Goal: Task Accomplishment & Management: Manage account settings

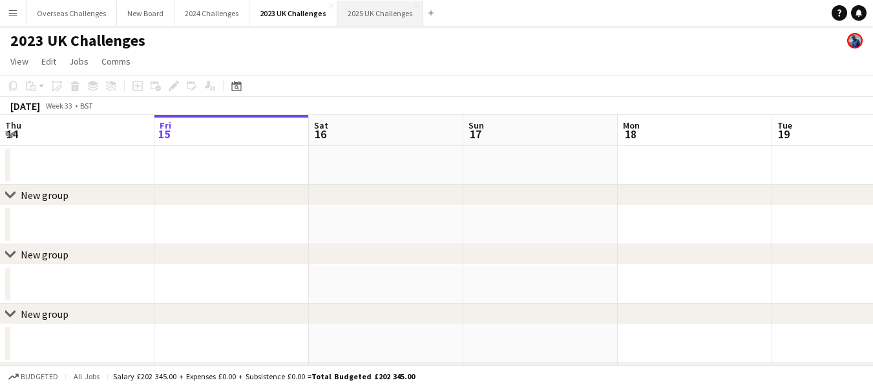
click at [357, 12] on button "2025 UK Challenges Close" at bounding box center [380, 13] width 86 height 25
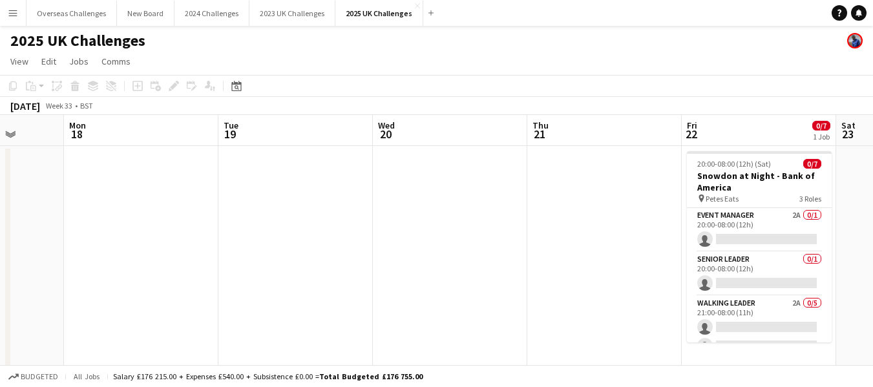
drag, startPoint x: 659, startPoint y: 231, endPoint x: 299, endPoint y: 210, distance: 360.5
click at [108, 210] on app-calendar-viewport "Thu 14 Fri 15 Sat 16 8/8 2 Jobs Sun 17 Mon 18 Tue 19 Wed 20 Thu 21 Fri 22 0/7 1…" at bounding box center [436, 350] width 873 height 471
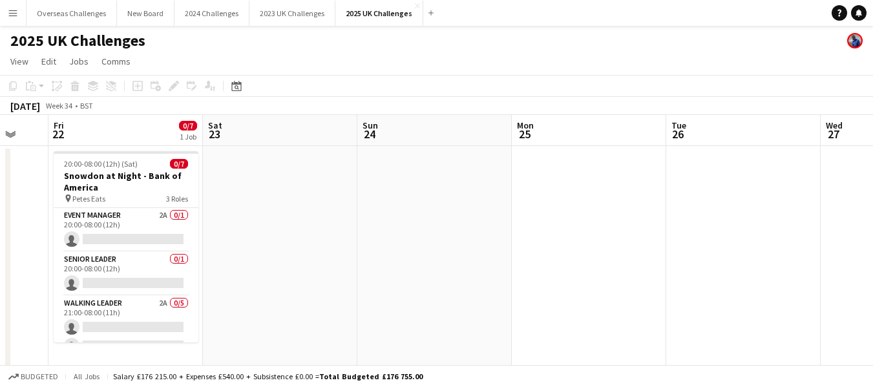
scroll to position [0, 415]
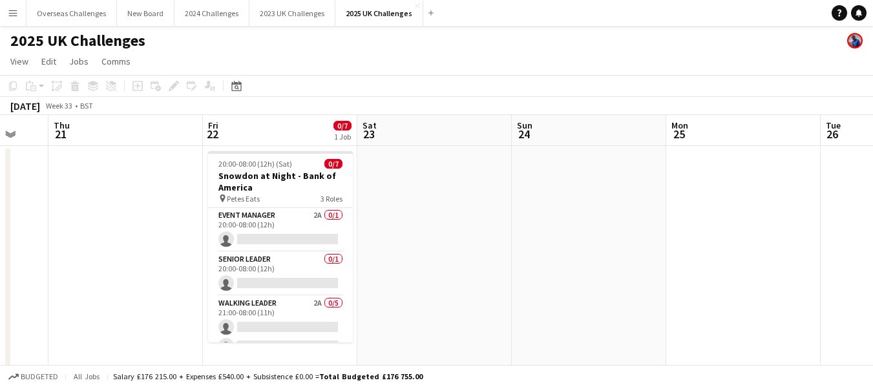
drag, startPoint x: 481, startPoint y: 207, endPoint x: 0, endPoint y: 223, distance: 481.6
click at [0, 223] on app-calendar-viewport "Mon 18 Tue 19 Wed 20 Thu 21 Fri 22 0/7 1 Job Sat 23 Sun 24 Mon 25 Tue 26 Wed 27…" at bounding box center [436, 350] width 873 height 471
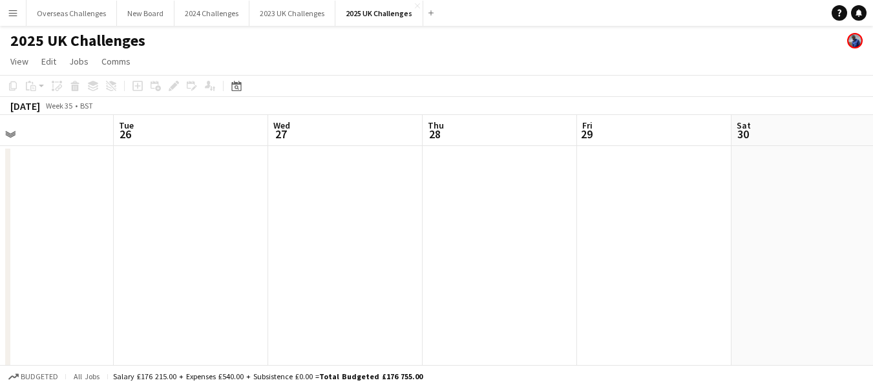
drag, startPoint x: 710, startPoint y: 227, endPoint x: 3, endPoint y: 258, distance: 707.5
click at [3, 258] on app-calendar-viewport "Fri 22 0/7 1 Job Sat 23 Sun 24 Mon 25 Tue 26 Wed 27 Thu 28 Fri 29 Sat 30 Sun 31…" at bounding box center [436, 350] width 873 height 471
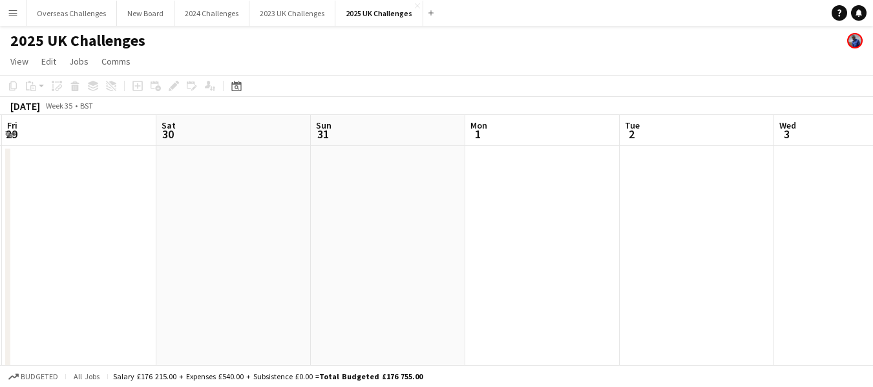
scroll to position [0, 545]
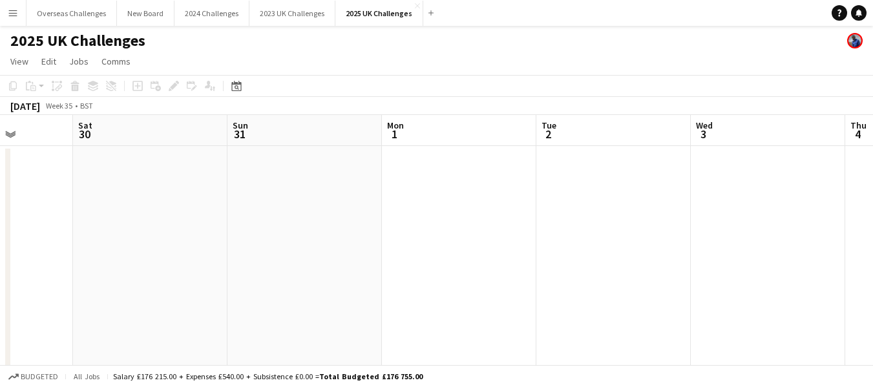
drag, startPoint x: 658, startPoint y: 244, endPoint x: 0, endPoint y: 255, distance: 658.5
click at [0, 255] on app-calendar-viewport "Tue 26 Wed 27 Thu 28 Fri 29 Sat 30 Sun 31 Mon 1 Tue 2 Wed 3 Thu 4 Fri 5" at bounding box center [436, 350] width 873 height 471
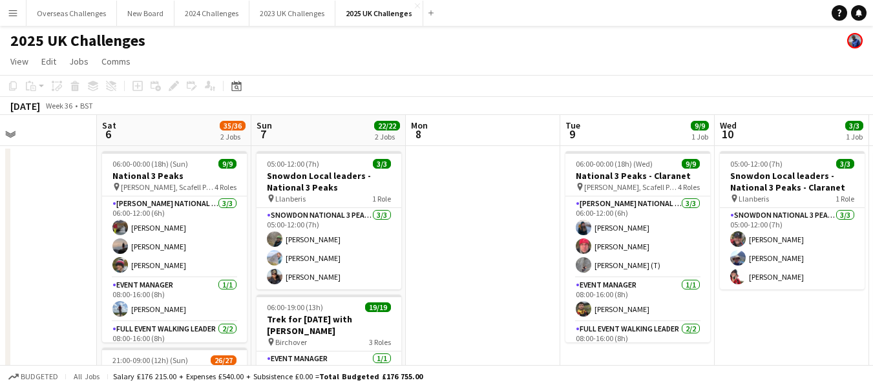
scroll to position [0, 366]
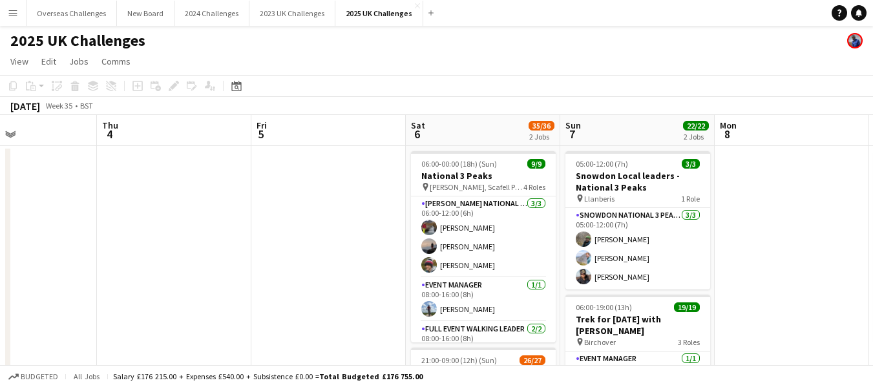
drag, startPoint x: 729, startPoint y: 204, endPoint x: 0, endPoint y: 227, distance: 729.2
click at [0, 227] on app-calendar-viewport "Mon 1 Tue 2 Wed 3 Thu 4 Fri 5 Sat 6 35/36 2 Jobs Sun 7 22/22 2 Jobs Mon 8 Tue 9…" at bounding box center [436, 369] width 873 height 509
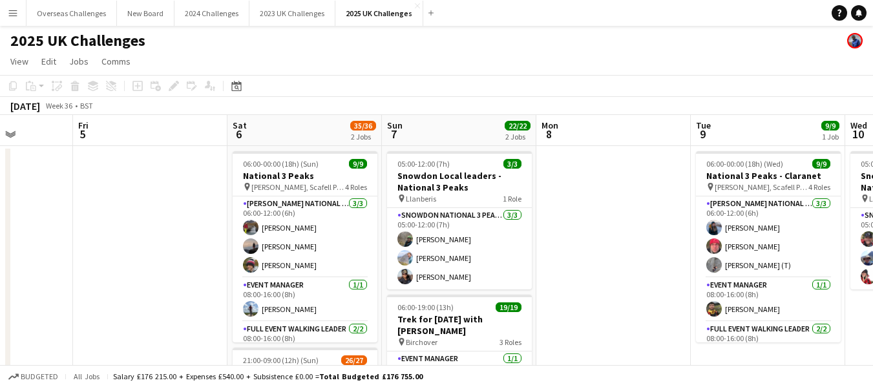
scroll to position [0, 552]
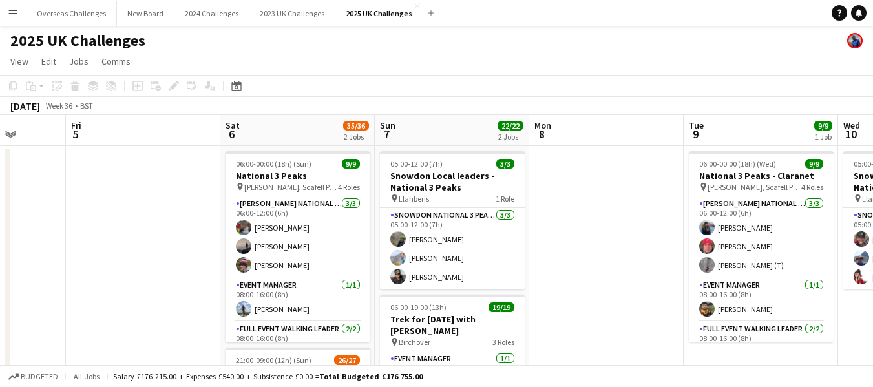
drag, startPoint x: 284, startPoint y: 222, endPoint x: 98, endPoint y: 228, distance: 185.5
click at [98, 228] on app-calendar-viewport "Mon 1 Tue 2 Wed 3 Thu 4 Fri 5 Sat 6 35/36 2 Jobs Sun 7 22/22 2 Jobs Mon 8 Tue 9…" at bounding box center [436, 369] width 873 height 509
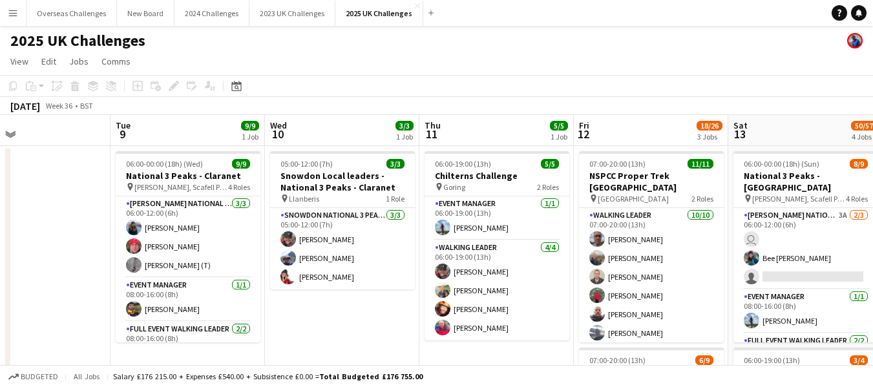
scroll to position [0, 550]
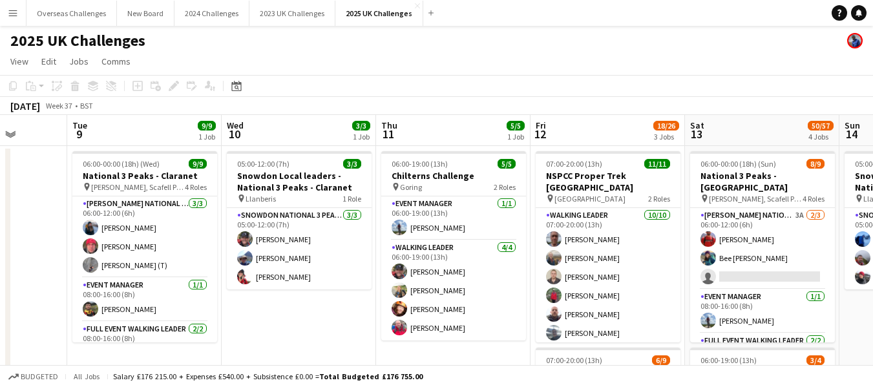
drag, startPoint x: 613, startPoint y: 256, endPoint x: 0, endPoint y: 277, distance: 613.5
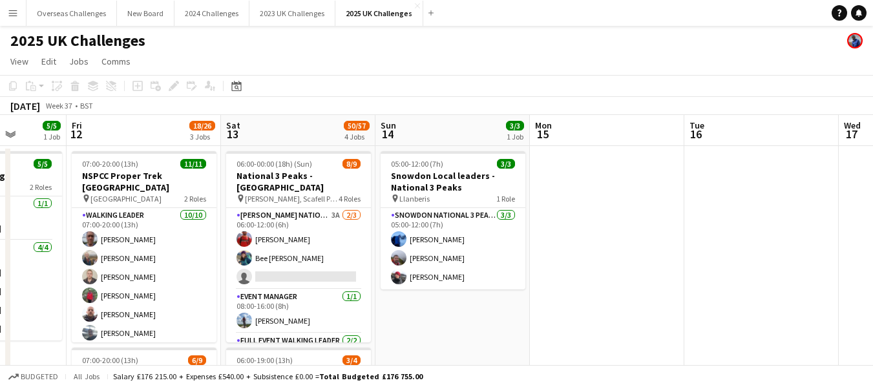
drag, startPoint x: 520, startPoint y: 273, endPoint x: 62, endPoint y: 274, distance: 458.1
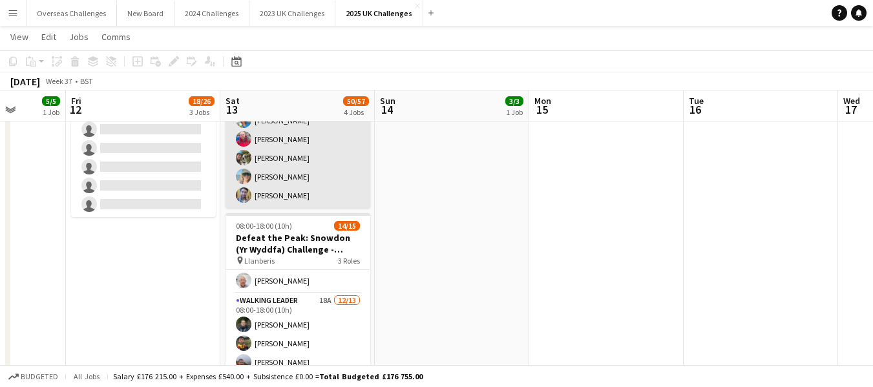
scroll to position [129, 0]
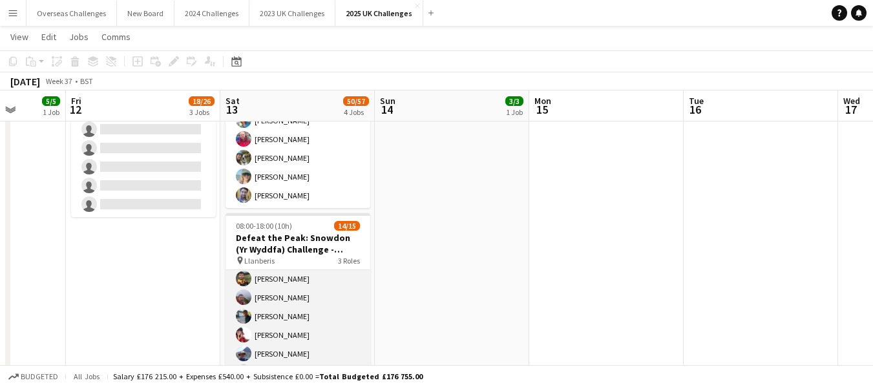
click at [286, 322] on app-card-role "Walking Leader 18A [DATE] 08:00-18:00 (10h) [PERSON_NAME] [PERSON_NAME] [PERSON…" at bounding box center [297, 363] width 145 height 269
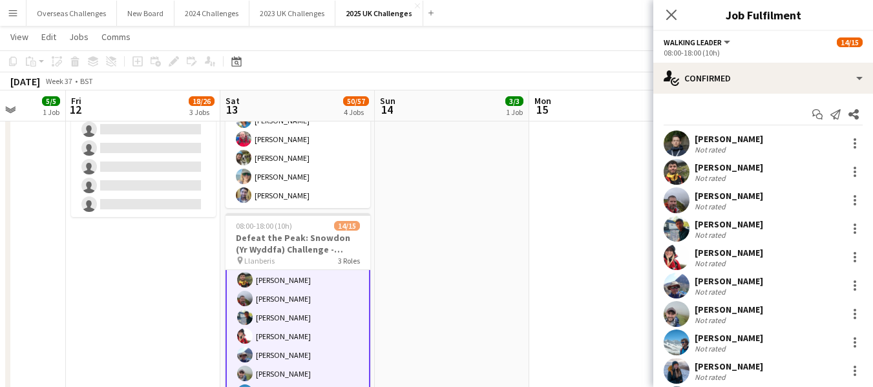
scroll to position [131, 0]
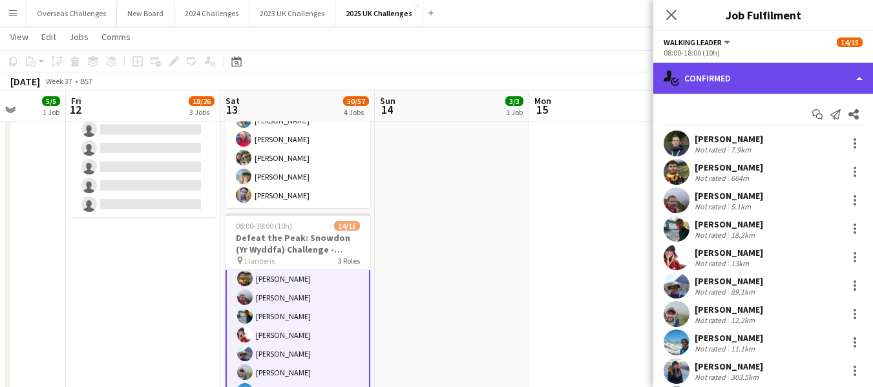
click at [733, 81] on div "single-neutral-actions-check-2 Confirmed" at bounding box center [763, 78] width 220 height 31
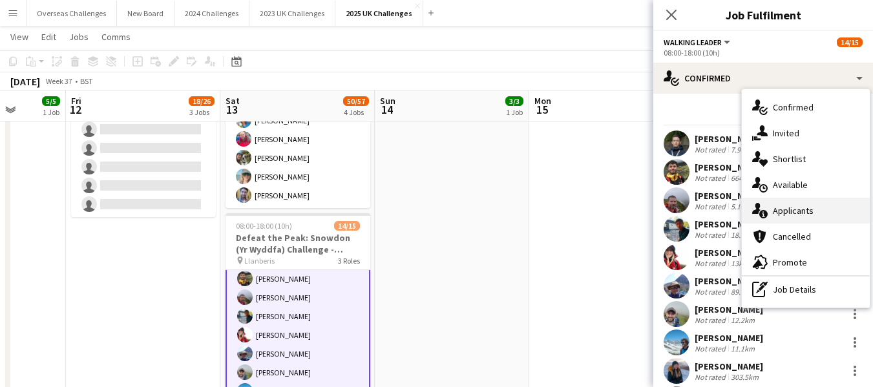
click at [802, 209] on div "single-neutral-actions-information Applicants" at bounding box center [806, 211] width 128 height 26
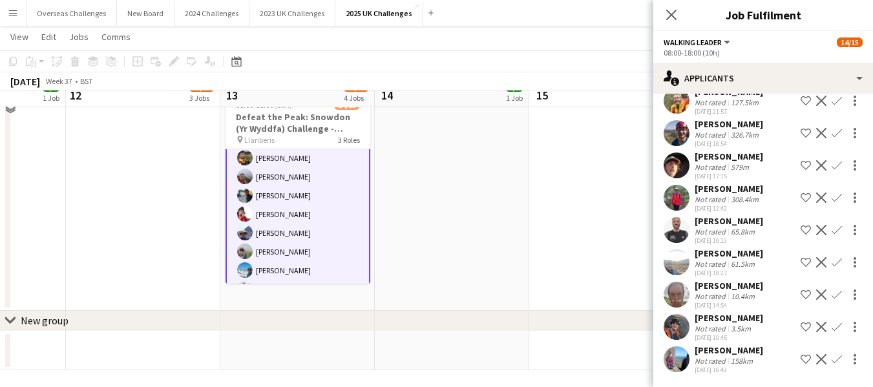
scroll to position [643, 0]
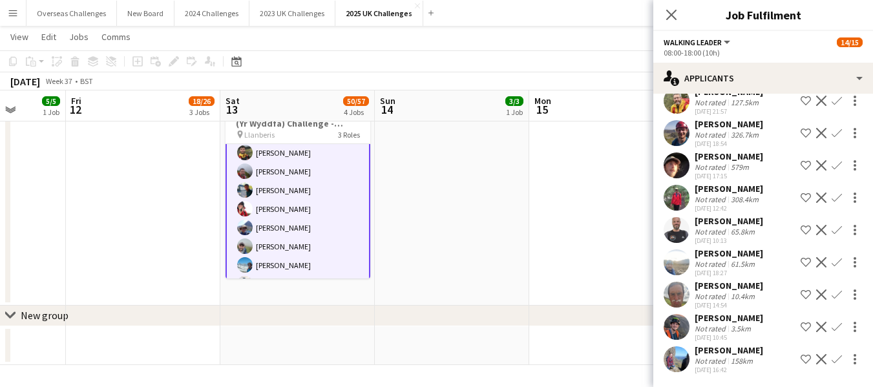
click at [717, 284] on div "[PERSON_NAME]" at bounding box center [729, 286] width 68 height 12
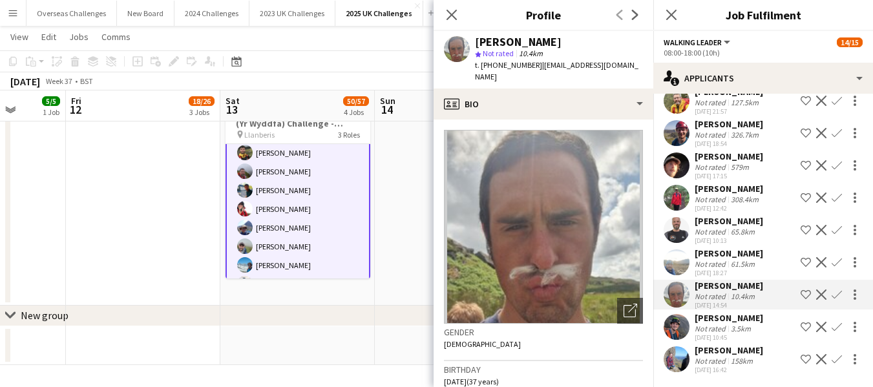
click at [721, 317] on div "[PERSON_NAME]" at bounding box center [729, 318] width 68 height 12
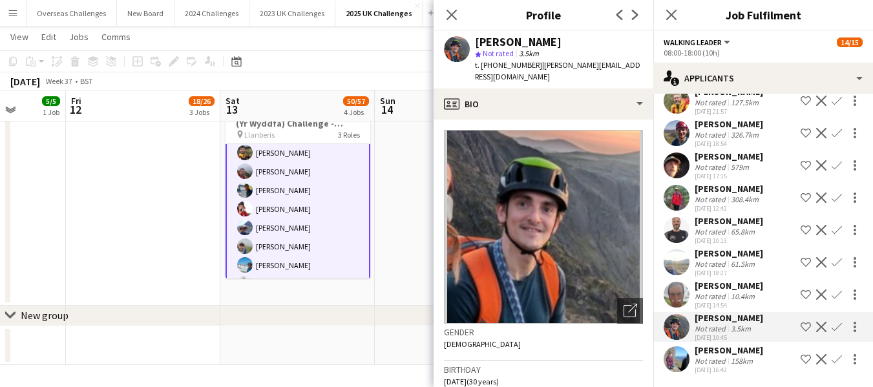
click at [722, 249] on div "[PERSON_NAME]" at bounding box center [729, 253] width 68 height 12
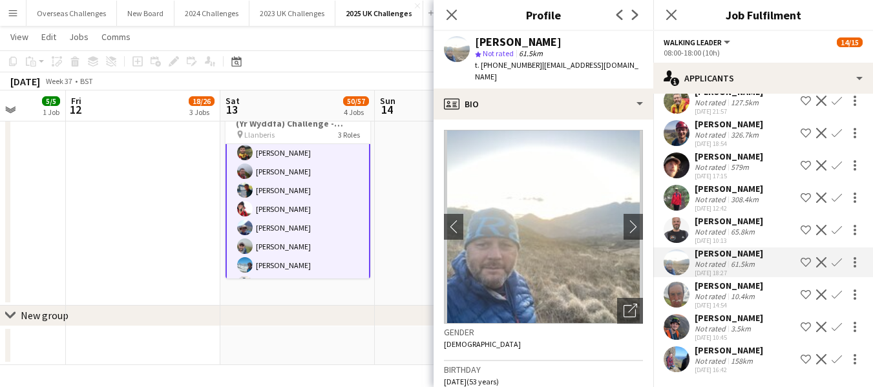
click at [731, 220] on div "[PERSON_NAME]" at bounding box center [729, 221] width 68 height 12
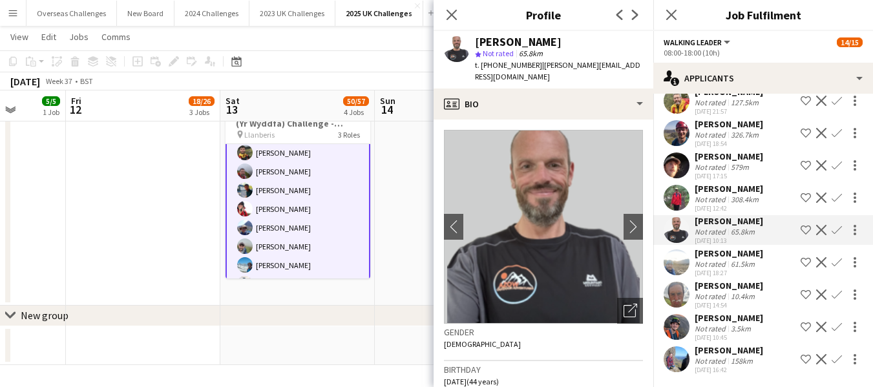
click at [731, 156] on div "[PERSON_NAME]" at bounding box center [729, 157] width 68 height 12
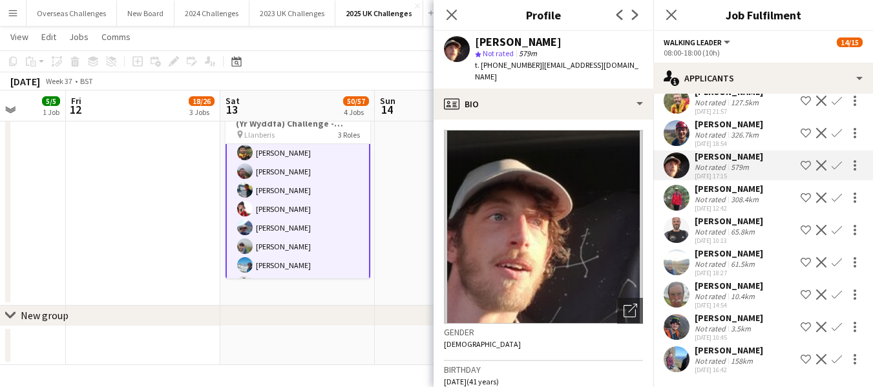
click at [715, 121] on div "[PERSON_NAME]" at bounding box center [729, 124] width 68 height 12
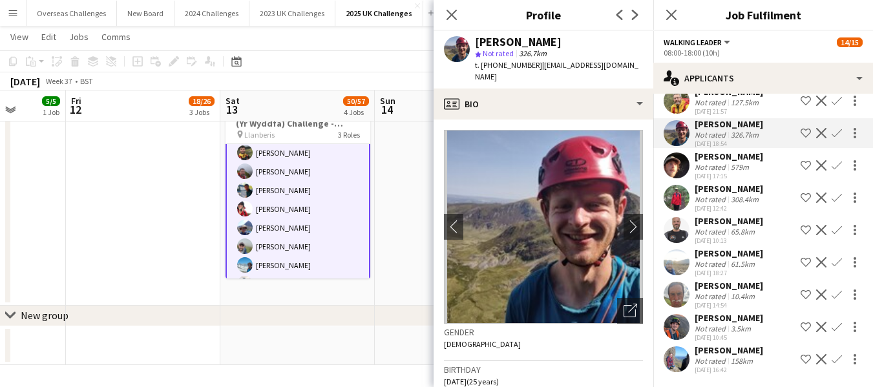
scroll to position [17, 0]
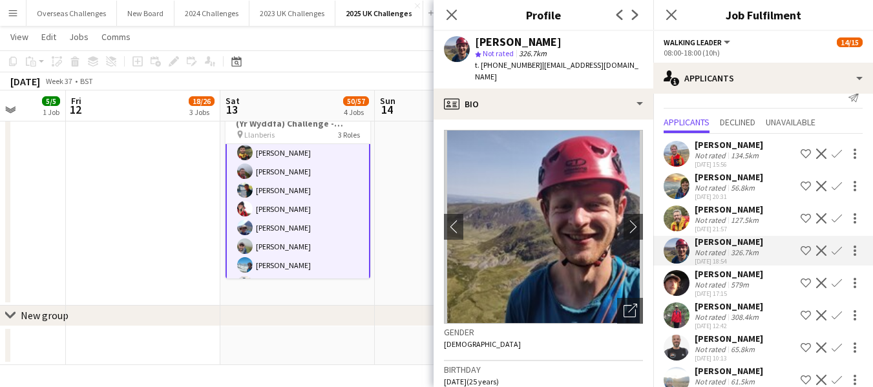
click at [716, 183] on div "[PERSON_NAME]" at bounding box center [729, 177] width 68 height 12
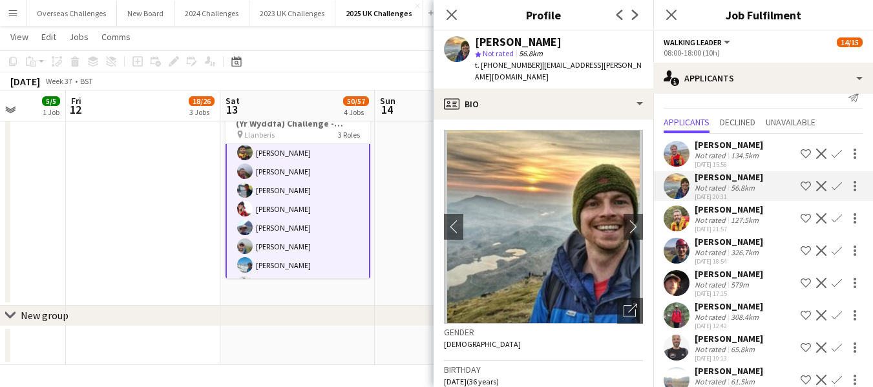
click at [709, 147] on div "[PERSON_NAME]" at bounding box center [729, 145] width 68 height 12
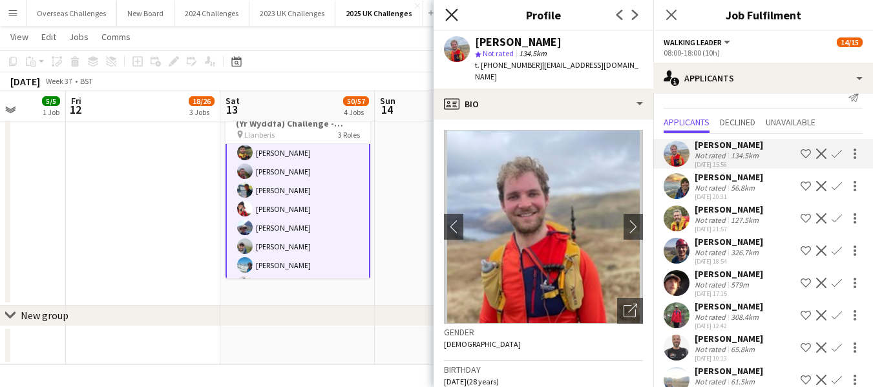
click at [454, 14] on icon "Close pop-in" at bounding box center [451, 14] width 12 height 12
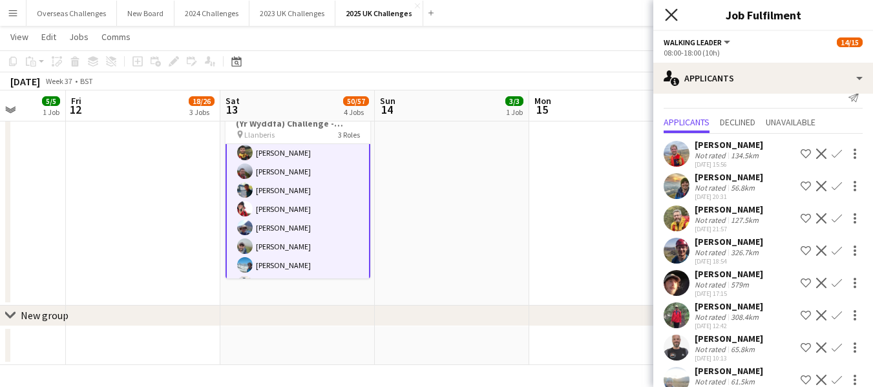
click at [670, 16] on icon at bounding box center [671, 14] width 12 height 12
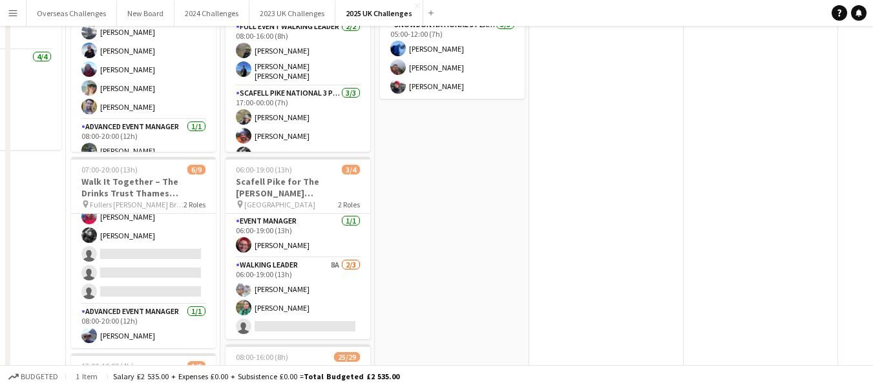
scroll to position [0, 0]
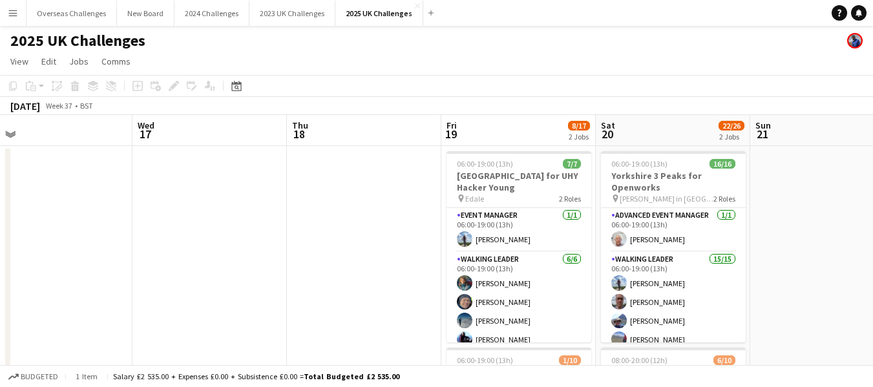
drag, startPoint x: 735, startPoint y: 194, endPoint x: 119, endPoint y: 193, distance: 616.4
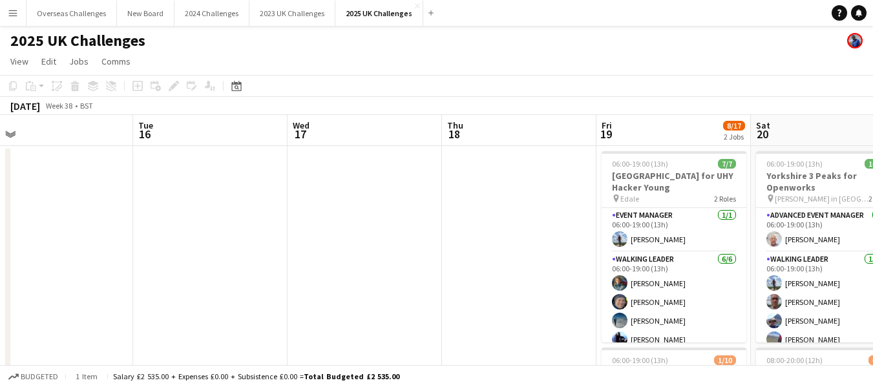
scroll to position [0, 561]
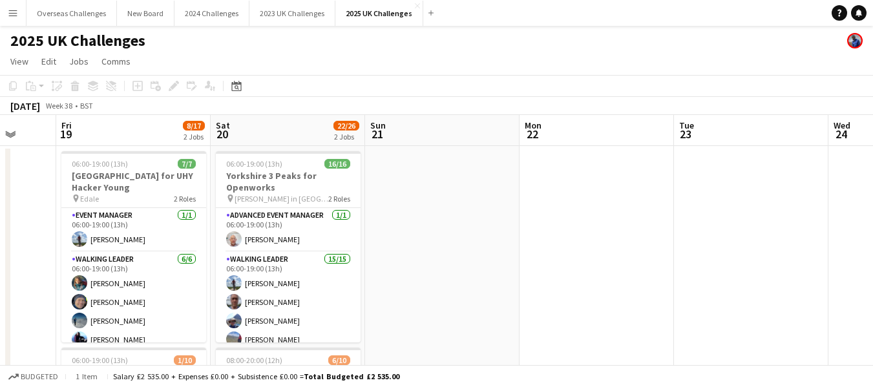
drag, startPoint x: 386, startPoint y: 197, endPoint x: 0, endPoint y: 189, distance: 386.4
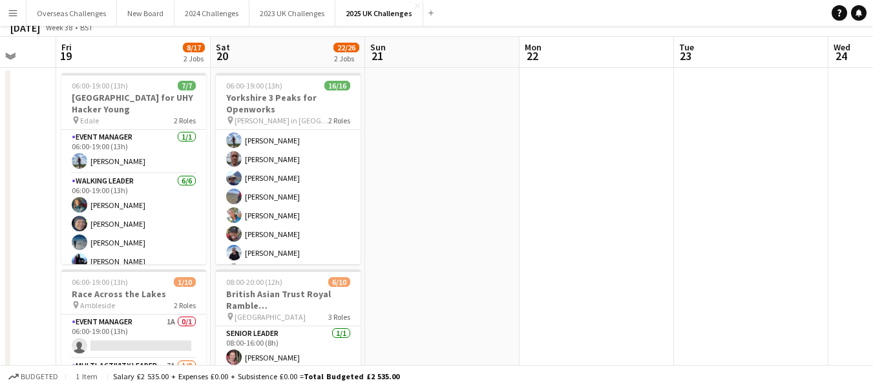
scroll to position [0, 0]
